Goal: Task Accomplishment & Management: Complete application form

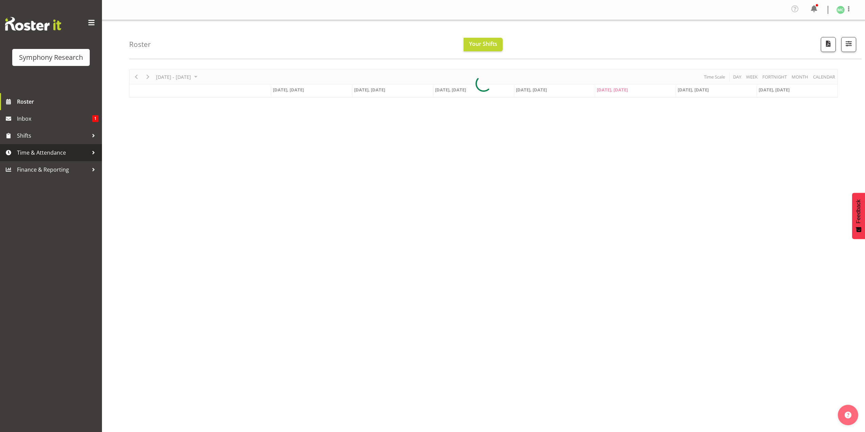
click at [76, 156] on span "Time & Attendance" at bounding box center [52, 152] width 71 height 10
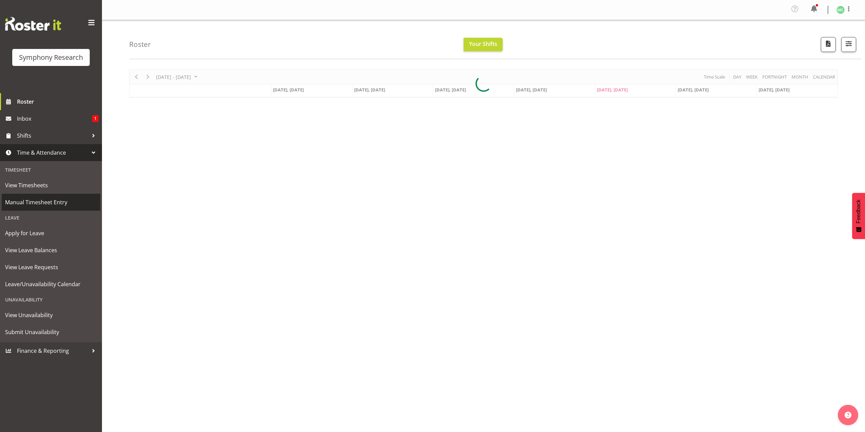
click at [70, 202] on span "Manual Timesheet Entry" at bounding box center [51, 202] width 92 height 10
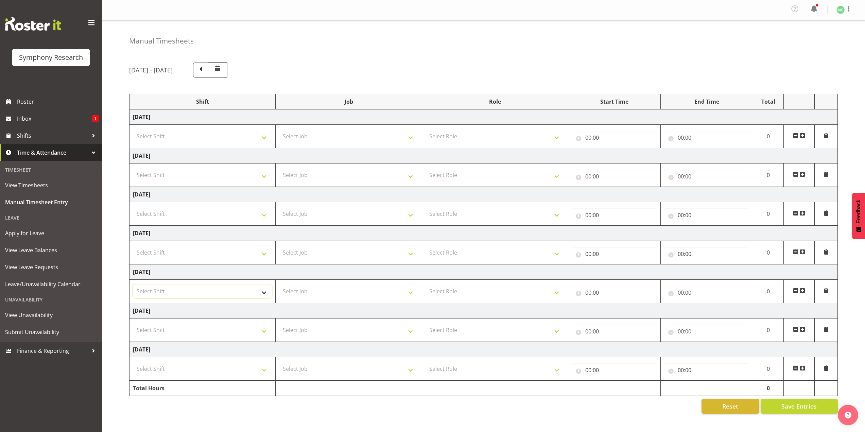
click at [257, 298] on select "Select Shift !!Weekend Residential (Roster IT Shift Label) *Business 9/10am ~ 4…" at bounding box center [202, 291] width 139 height 14
select select "41604"
click at [133, 284] on select "Select Shift !!Weekend Residential (Roster IT Shift Label) *Business 9/10am ~ 4…" at bounding box center [202, 291] width 139 height 14
click at [238, 285] on select "!!Weekend Residential (Roster IT Shift Label) *Business 9/10am ~ 4:30pm *Busine…" at bounding box center [202, 291] width 139 height 14
click at [133, 284] on select "!!Weekend Residential (Roster IT Shift Label) *Business 9/10am ~ 4:30pm *Busine…" at bounding box center [202, 291] width 139 height 14
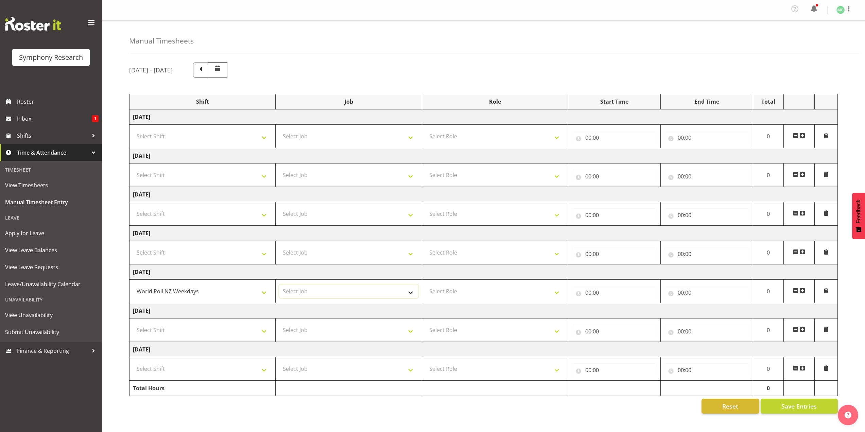
click at [284, 286] on select "Select Job 550060 IF Admin 553492 World Poll Aus Wave 2 Main 2025 553493 World …" at bounding box center [348, 291] width 139 height 14
select select "10527"
click at [279, 284] on select "Select Job 550060 IF Admin 553492 World Poll Aus Wave 2 Main 2025 553493 World …" at bounding box center [348, 291] width 139 height 14
drag, startPoint x: 464, startPoint y: 288, endPoint x: 464, endPoint y: 292, distance: 4.1
click at [464, 288] on select "Select Role Briefing Interviewing" at bounding box center [494, 291] width 139 height 14
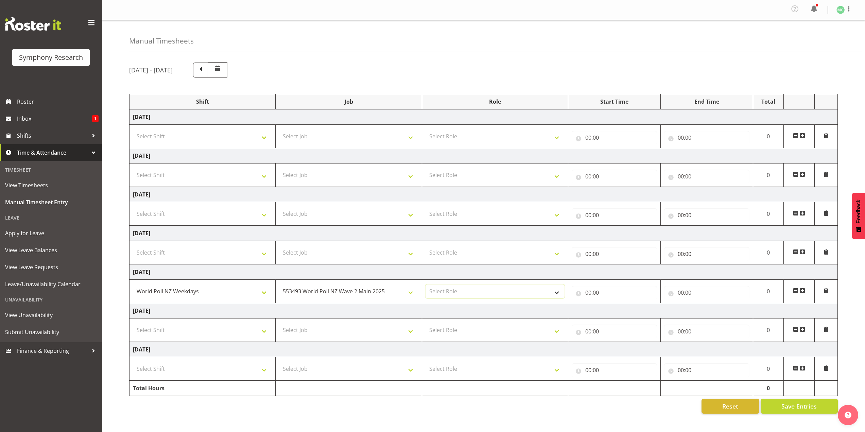
select select "47"
click at [425, 284] on select "Select Role Briefing Interviewing" at bounding box center [494, 291] width 139 height 14
click at [590, 285] on div "00:00 00 01 02 03 04 05 06 07 08 09 10 11 12 13 14 15 16 17 18 19 20 21 22 23 :…" at bounding box center [614, 291] width 85 height 16
click at [590, 288] on input "00:00" at bounding box center [614, 293] width 85 height 14
click at [610, 308] on div "00 01 02 03 04 05 06 07 08 09 10 11 12 13 14 15 16 17 18 19 20 21 22 23" at bounding box center [617, 311] width 15 height 17
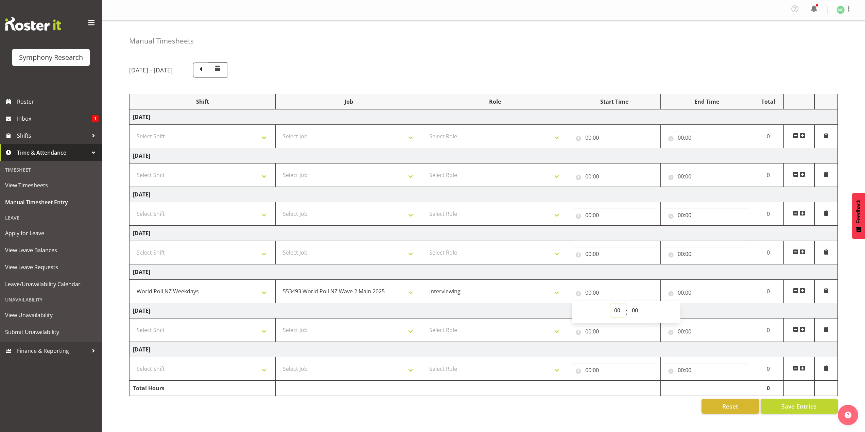
click at [612, 308] on select "00 01 02 03 04 05 06 07 08 09 10 11 12 13 14 15 16 17 18 19 20 21 22 23" at bounding box center [617, 310] width 15 height 14
select select "17"
click at [610, 303] on select "00 01 02 03 04 05 06 07 08 09 10 11 12 13 14 15 16 17 18 19 20 21 22 23" at bounding box center [617, 310] width 15 height 14
type input "17:00"
click at [681, 293] on input "00:00" at bounding box center [706, 293] width 85 height 14
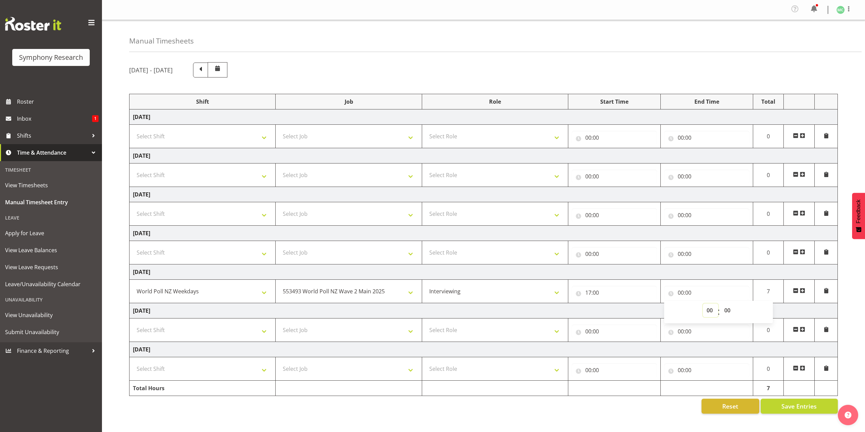
click at [707, 310] on select "00 01 02 03 04 05 06 07 08 09 10 11 12 13 14 15 16 17 18 19 20 21 22 23" at bounding box center [710, 310] width 15 height 14
select select "21"
click at [703, 303] on select "00 01 02 03 04 05 06 07 08 09 10 11 12 13 14 15 16 17 18 19 20 21 22 23" at bounding box center [710, 310] width 15 height 14
type input "21:00"
click at [607, 312] on td "[DATE]" at bounding box center [483, 310] width 708 height 15
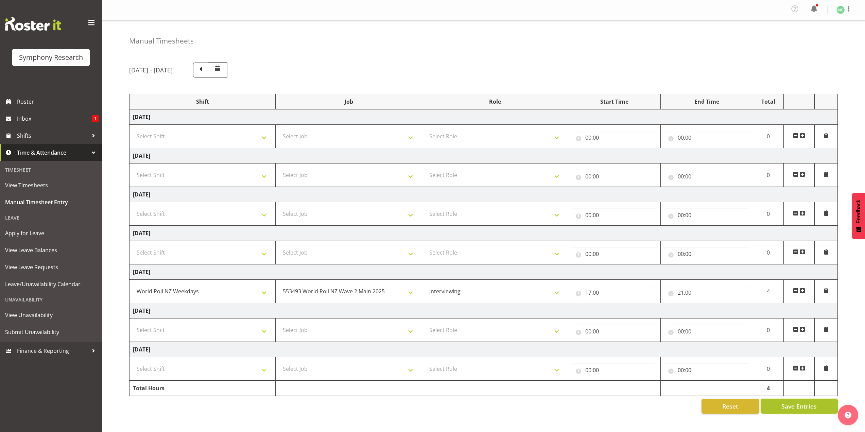
click at [800, 407] on span "Save Entries" at bounding box center [798, 406] width 35 height 9
